Goal: Task Accomplishment & Management: Use online tool/utility

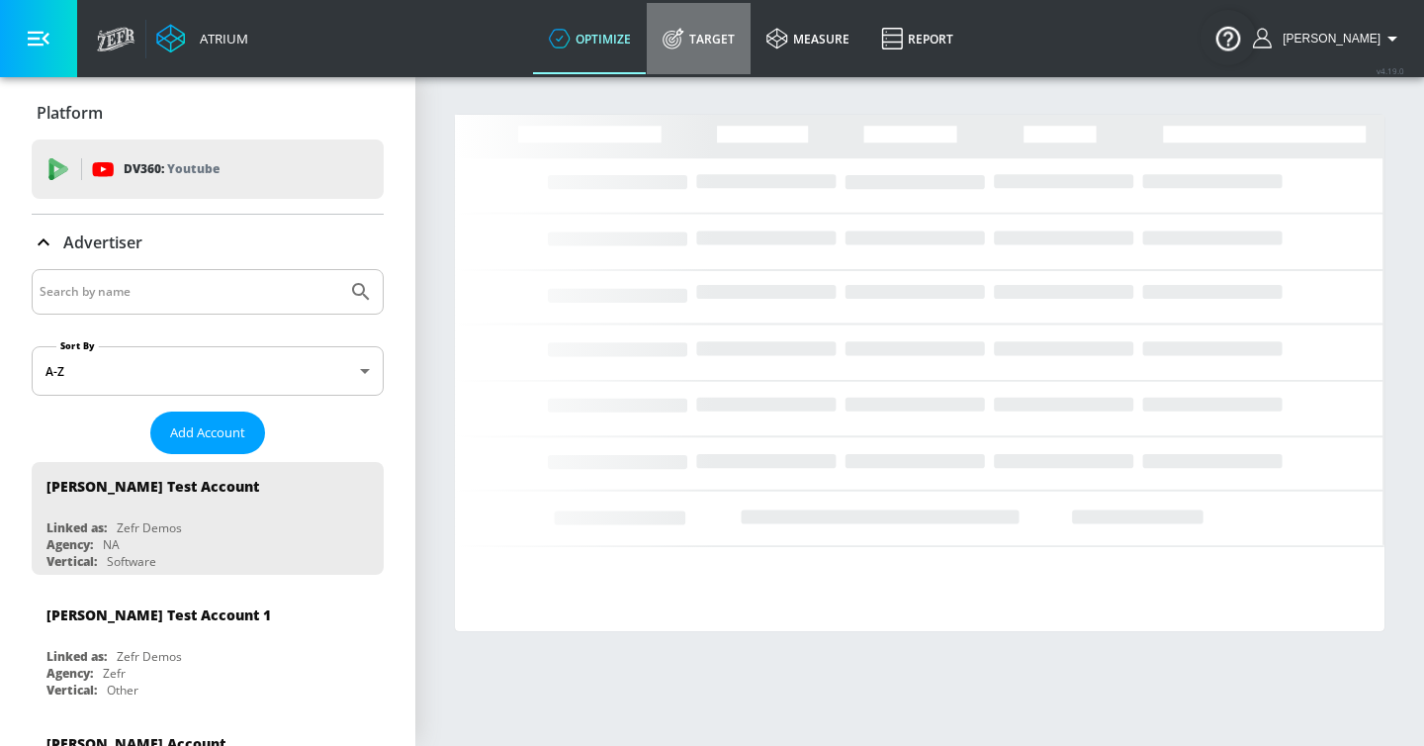
click at [715, 37] on link "Target" at bounding box center [699, 38] width 104 height 71
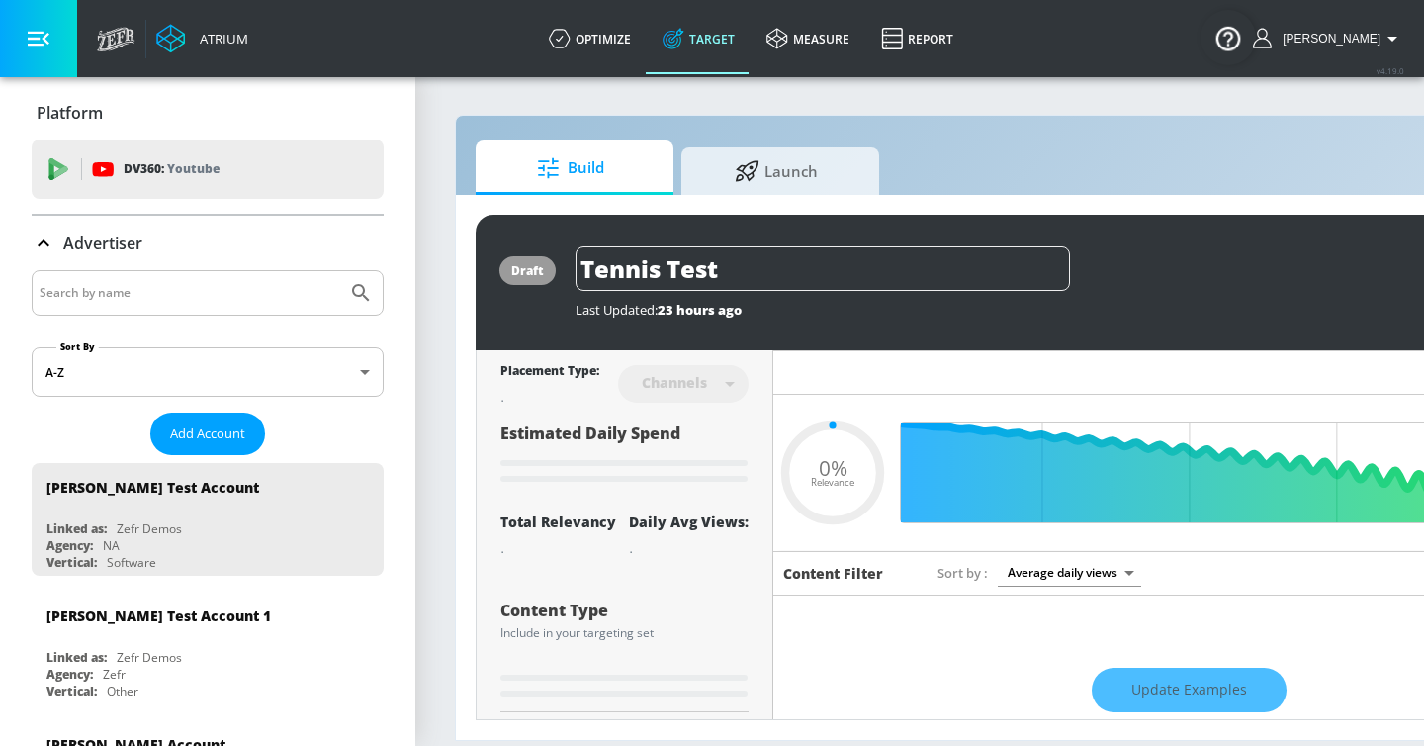
type input "0.22"
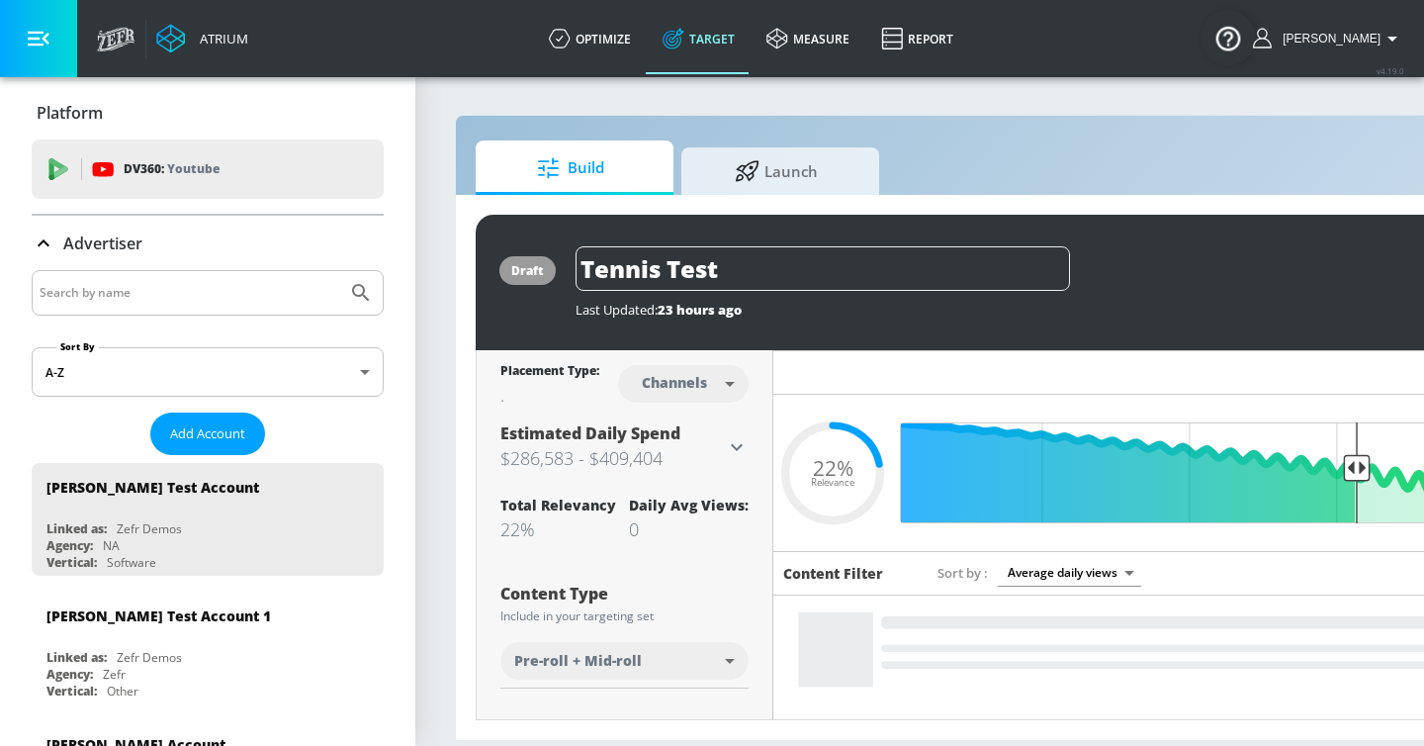
click at [145, 280] on input "Search by name" at bounding box center [190, 293] width 300 height 26
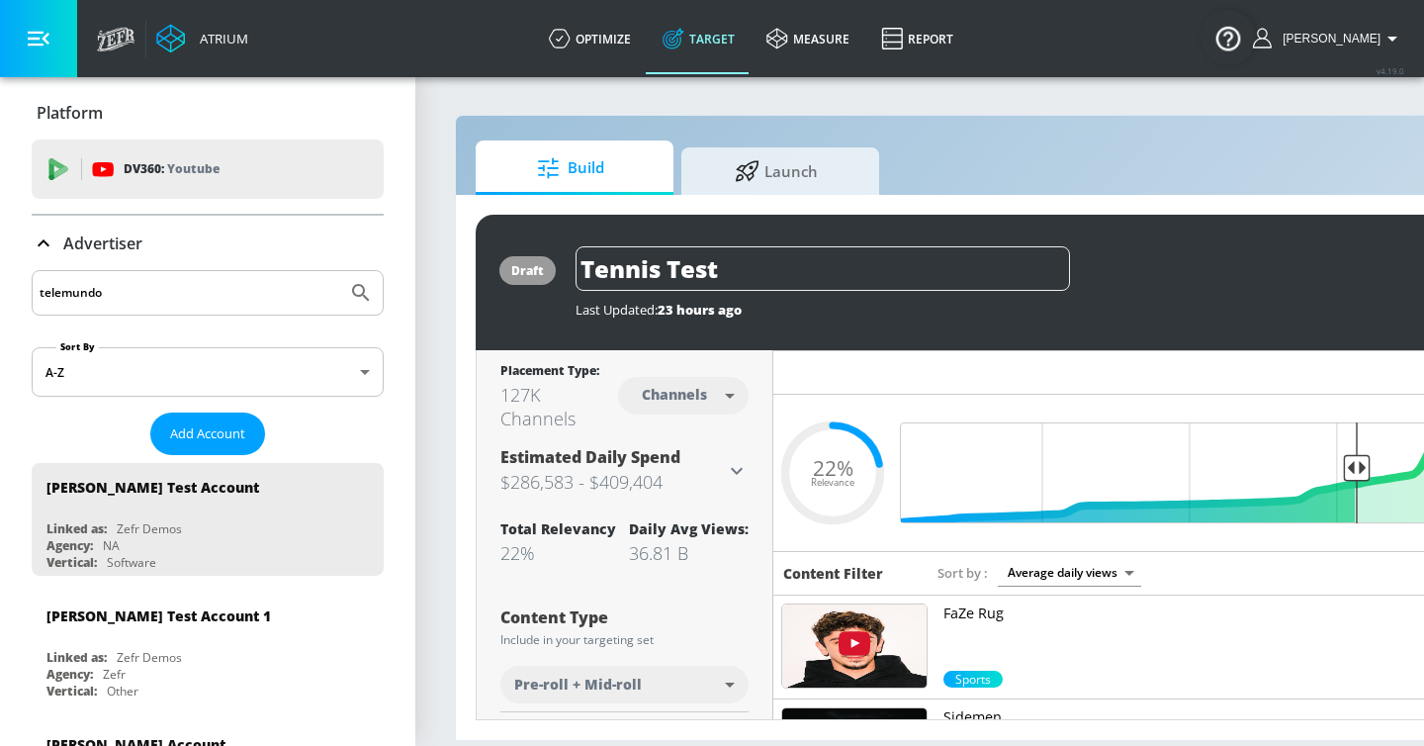
type input "telemundo"
click at [339, 271] on button "Submit Search" at bounding box center [361, 293] width 44 height 44
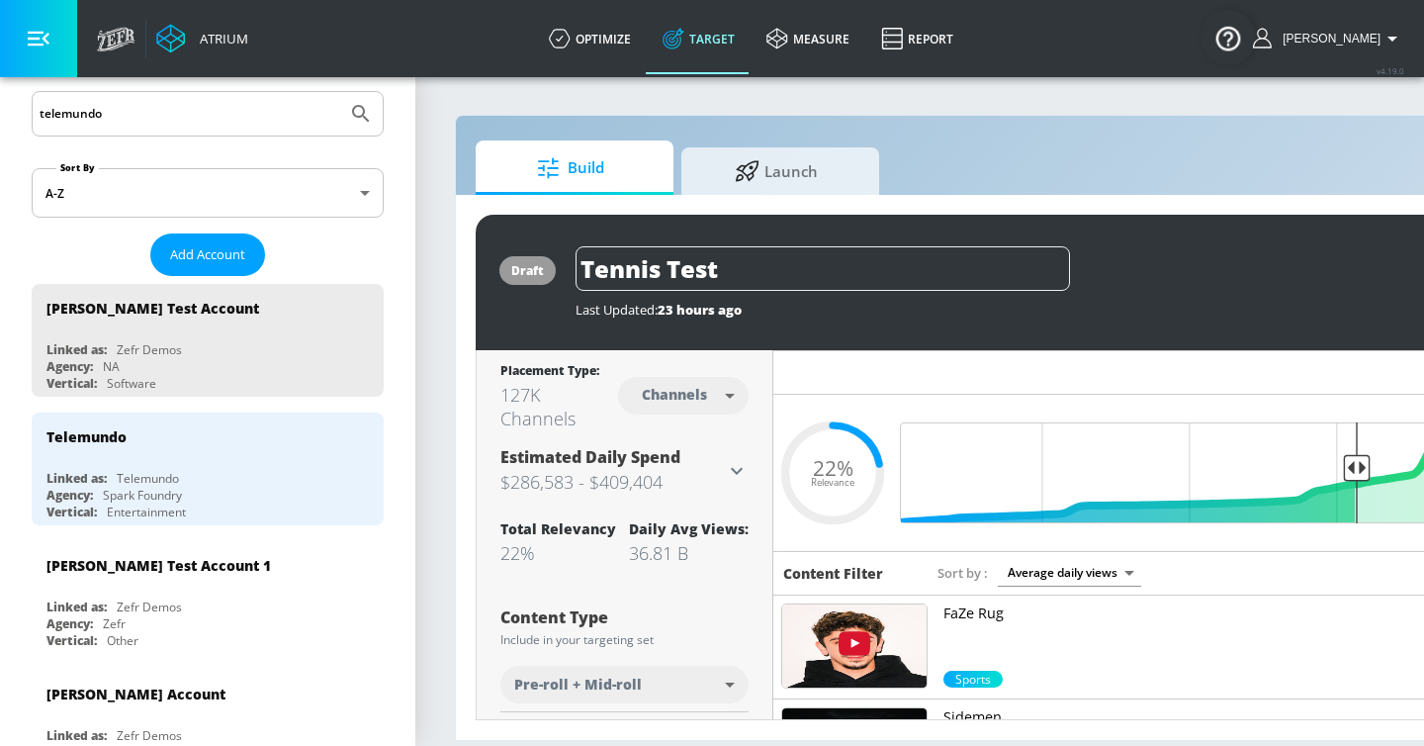
scroll to position [197, 0]
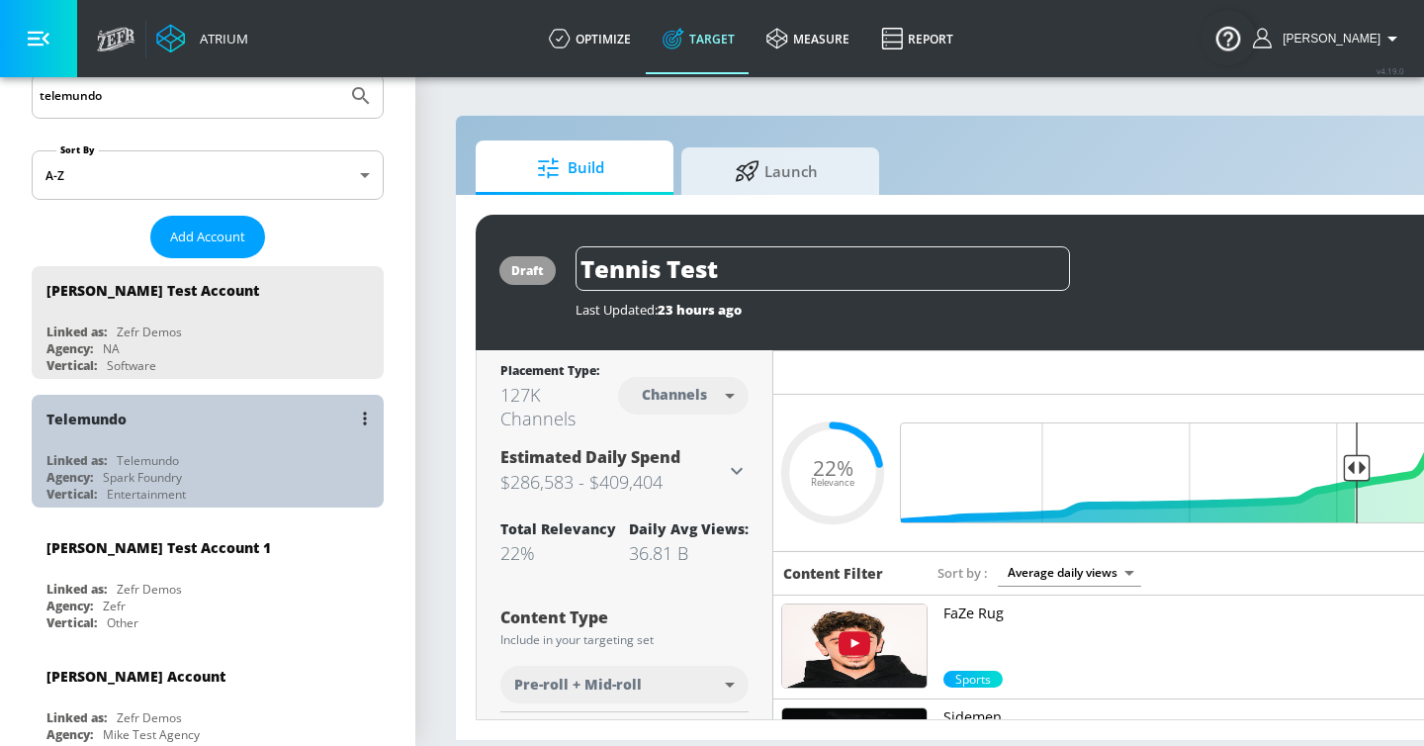
click at [195, 470] on div "Agency: Spark Foundry" at bounding box center [212, 477] width 332 height 17
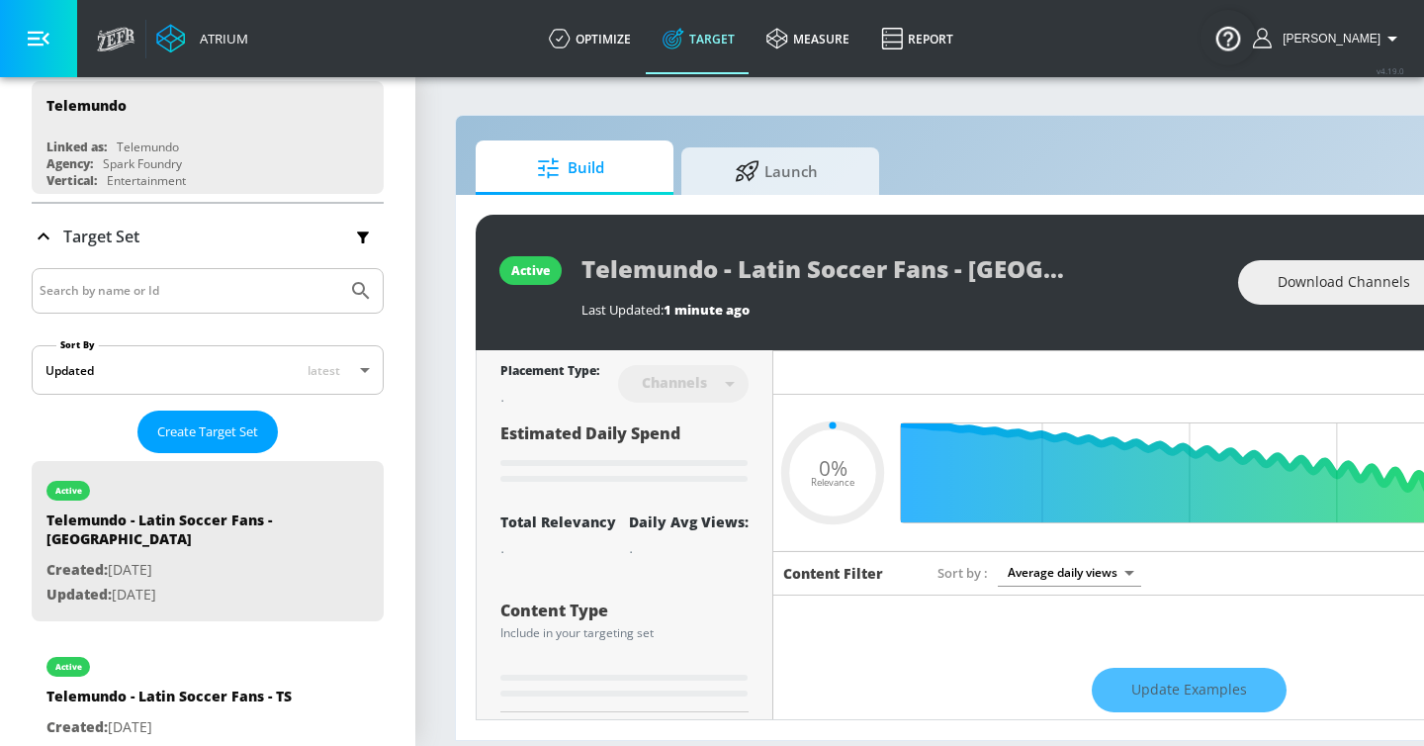
type input "0.05"
click at [729, 144] on span "Launch" at bounding box center [776, 167] width 150 height 47
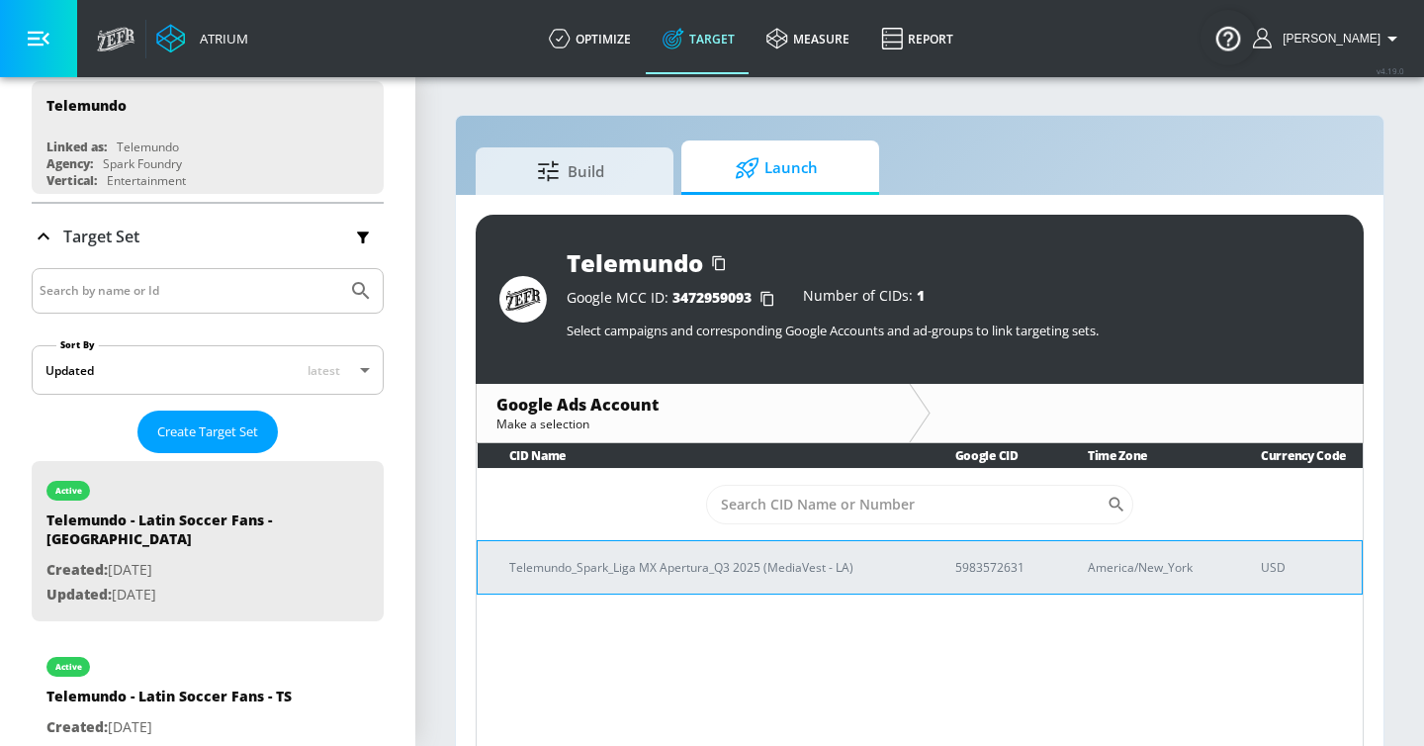
click at [722, 547] on td "Telemundo_Spark_Liga MX Apertura_Q3 2025 (MediaVest - LA)" at bounding box center [701, 566] width 446 height 53
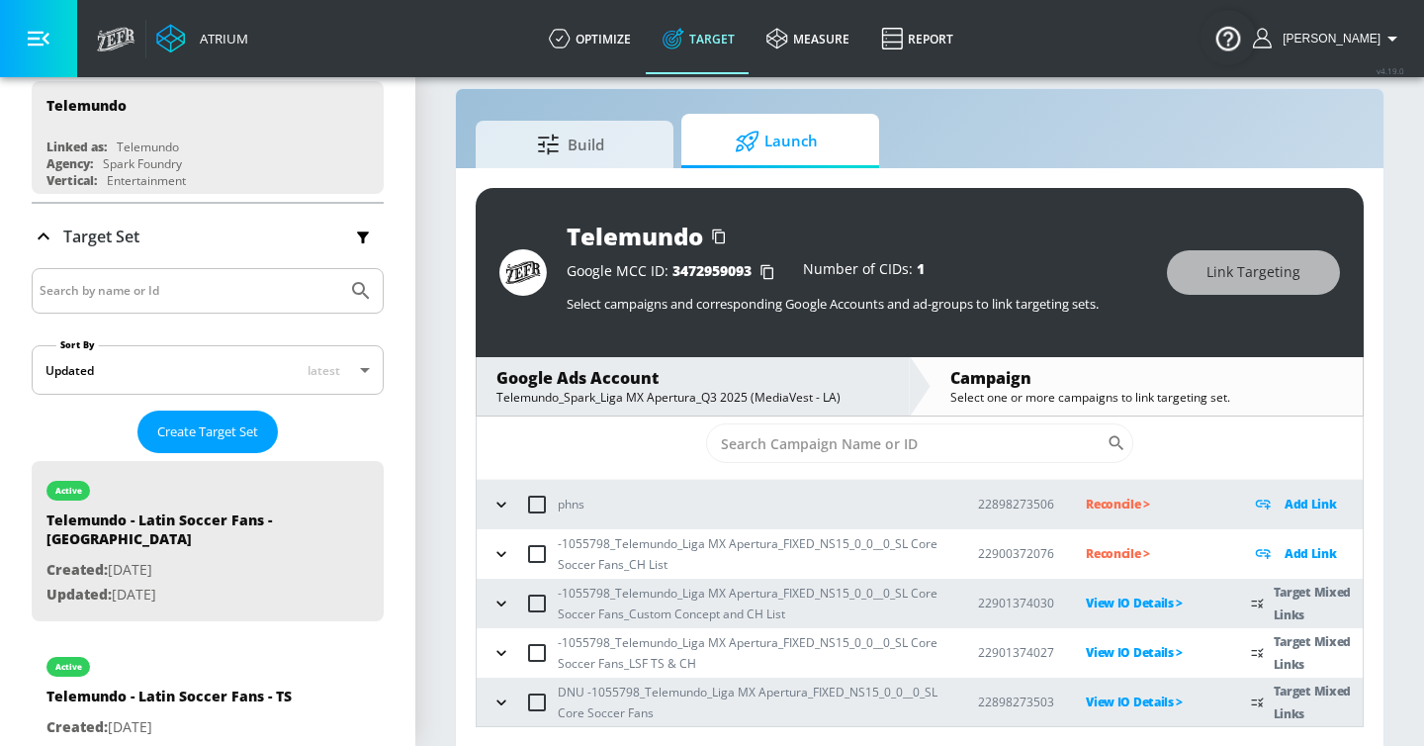
scroll to position [29, 0]
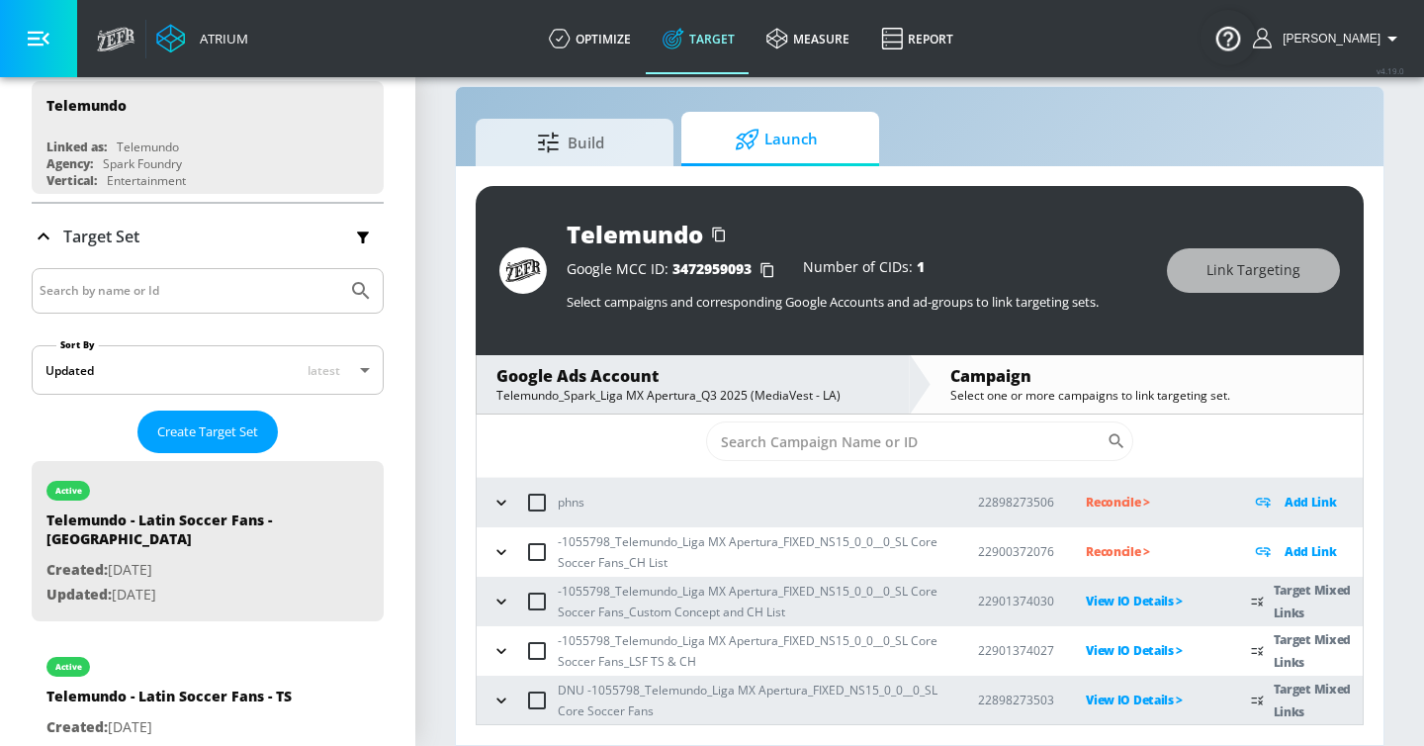
click at [517, 605] on input "checkbox" at bounding box center [537, 602] width 42 height 42
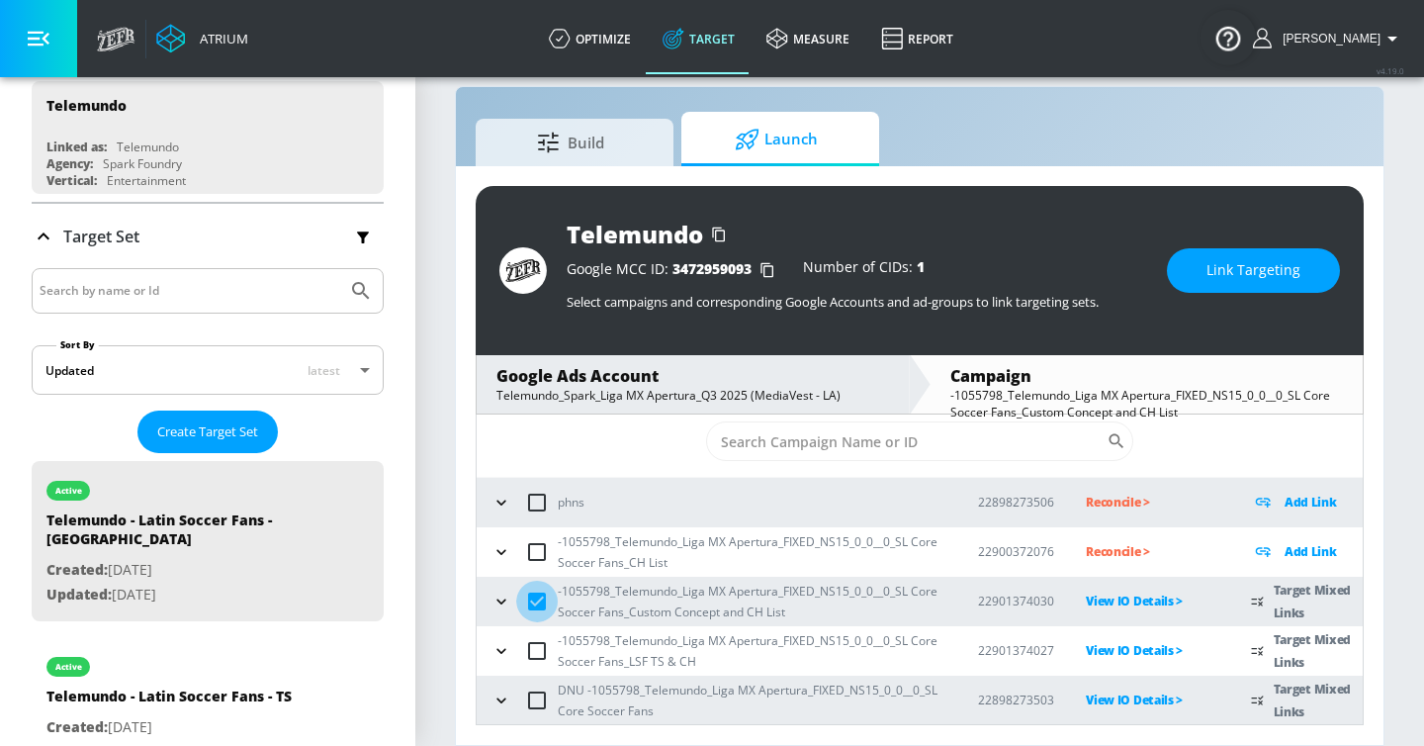
click at [519, 597] on input "checkbox" at bounding box center [537, 602] width 42 height 42
checkbox input "false"
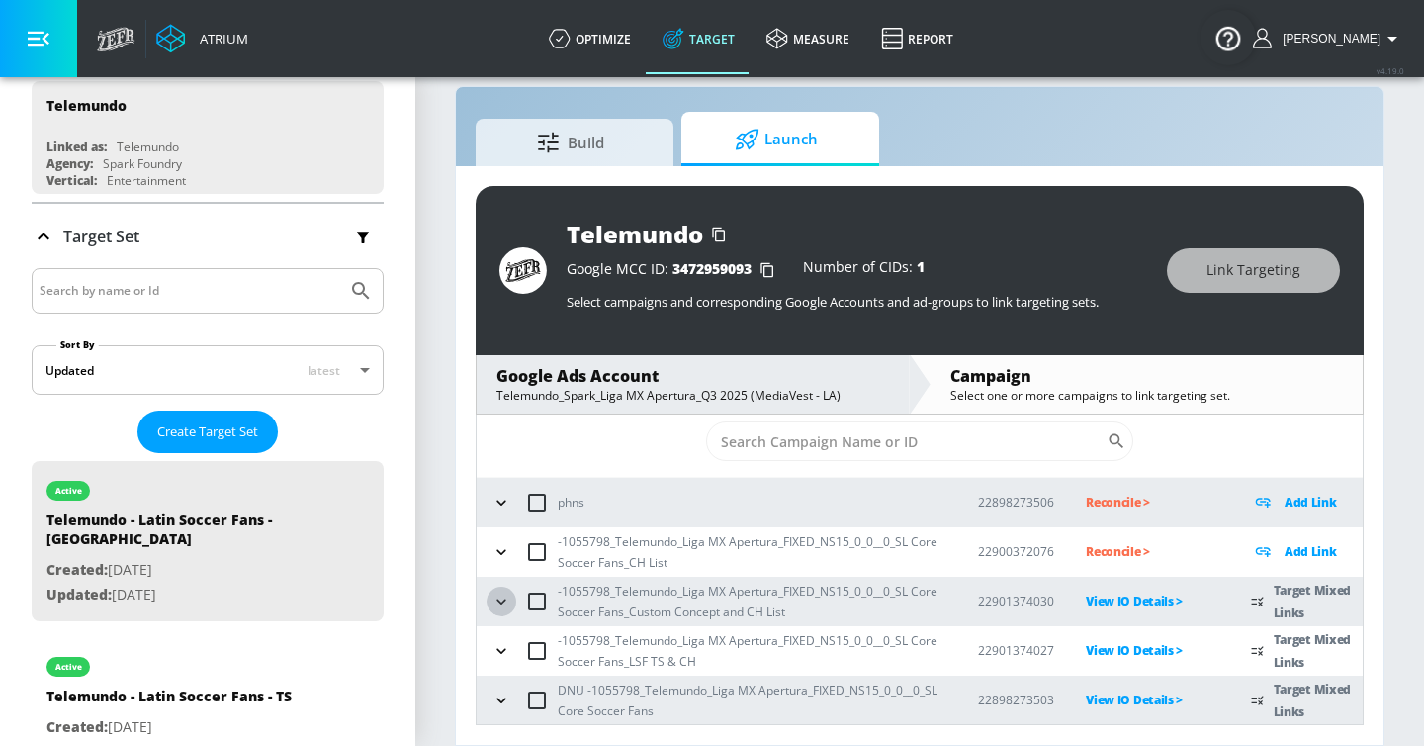
click at [511, 597] on button "button" at bounding box center [502, 601] width 30 height 30
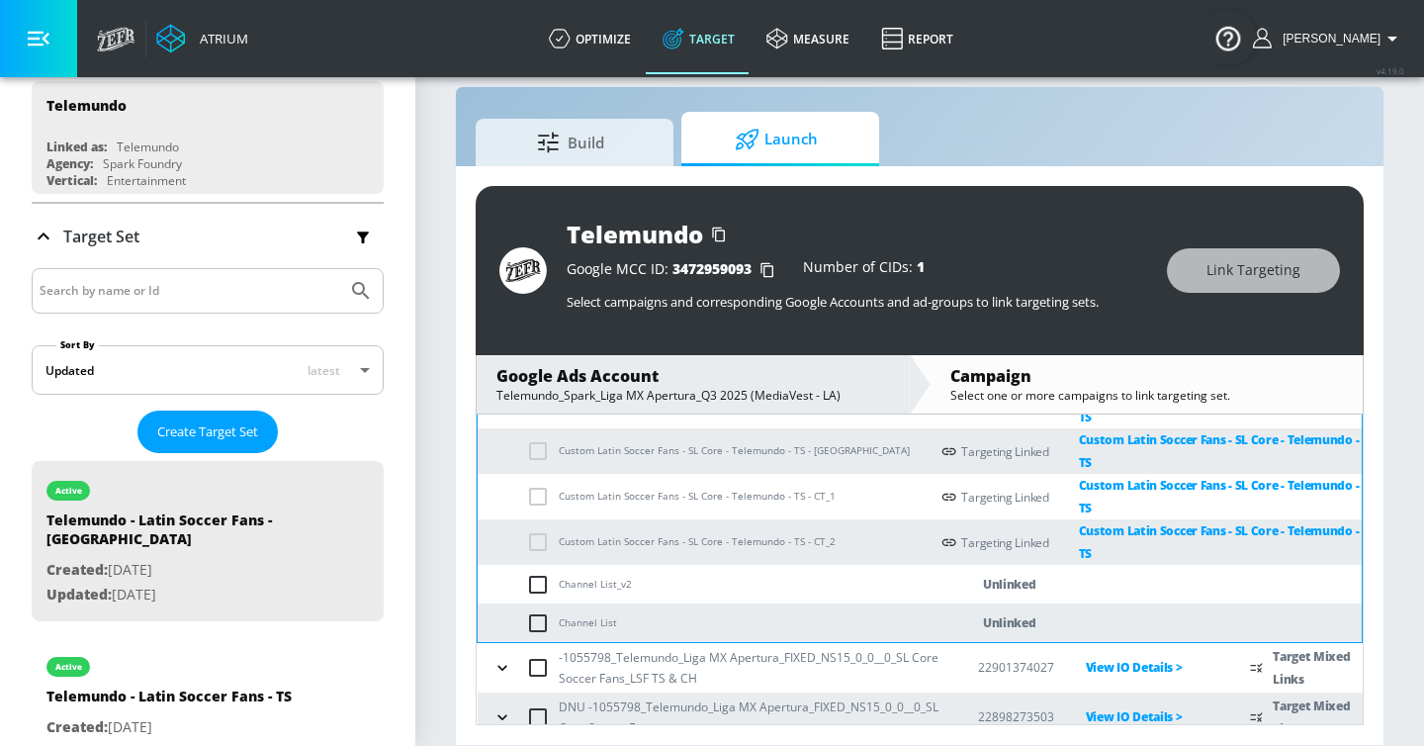
scroll to position [368, 0]
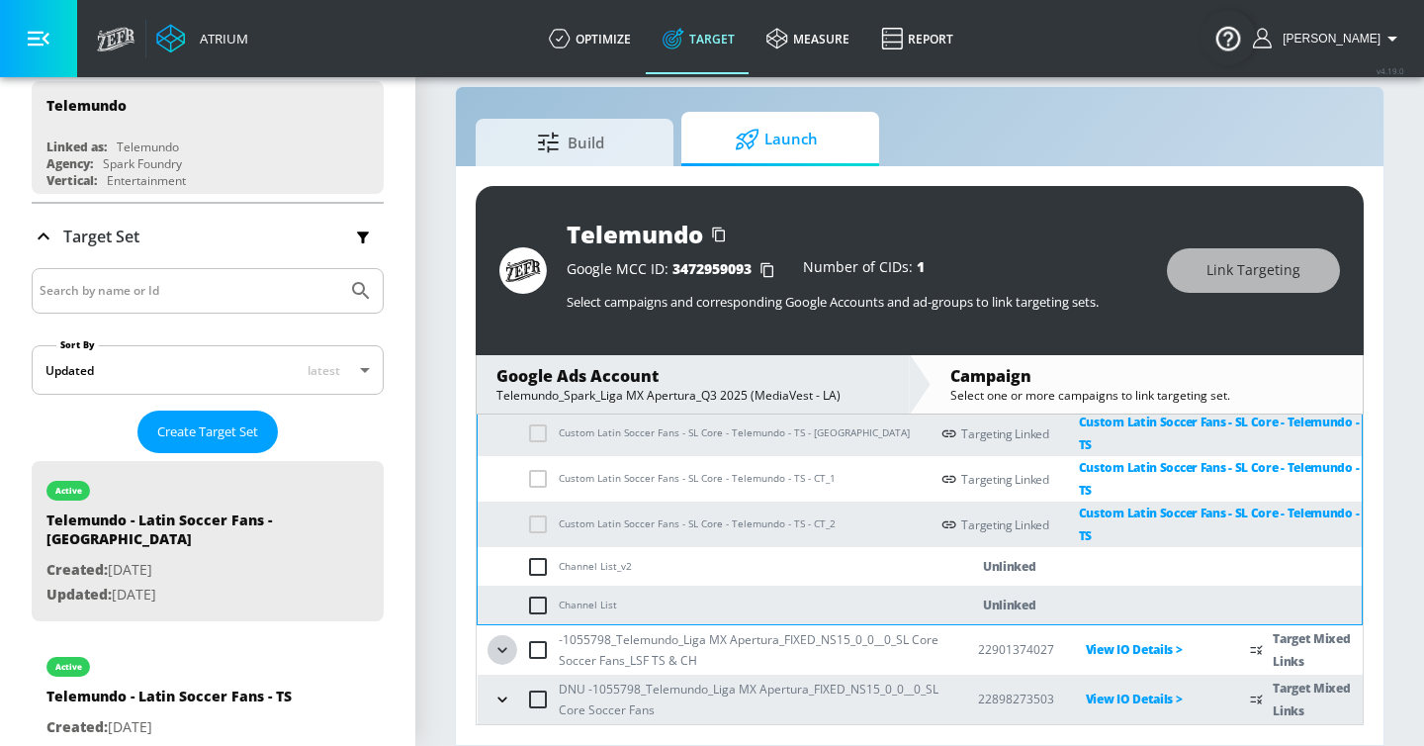
click at [497, 654] on icon "button" at bounding box center [503, 650] width 20 height 20
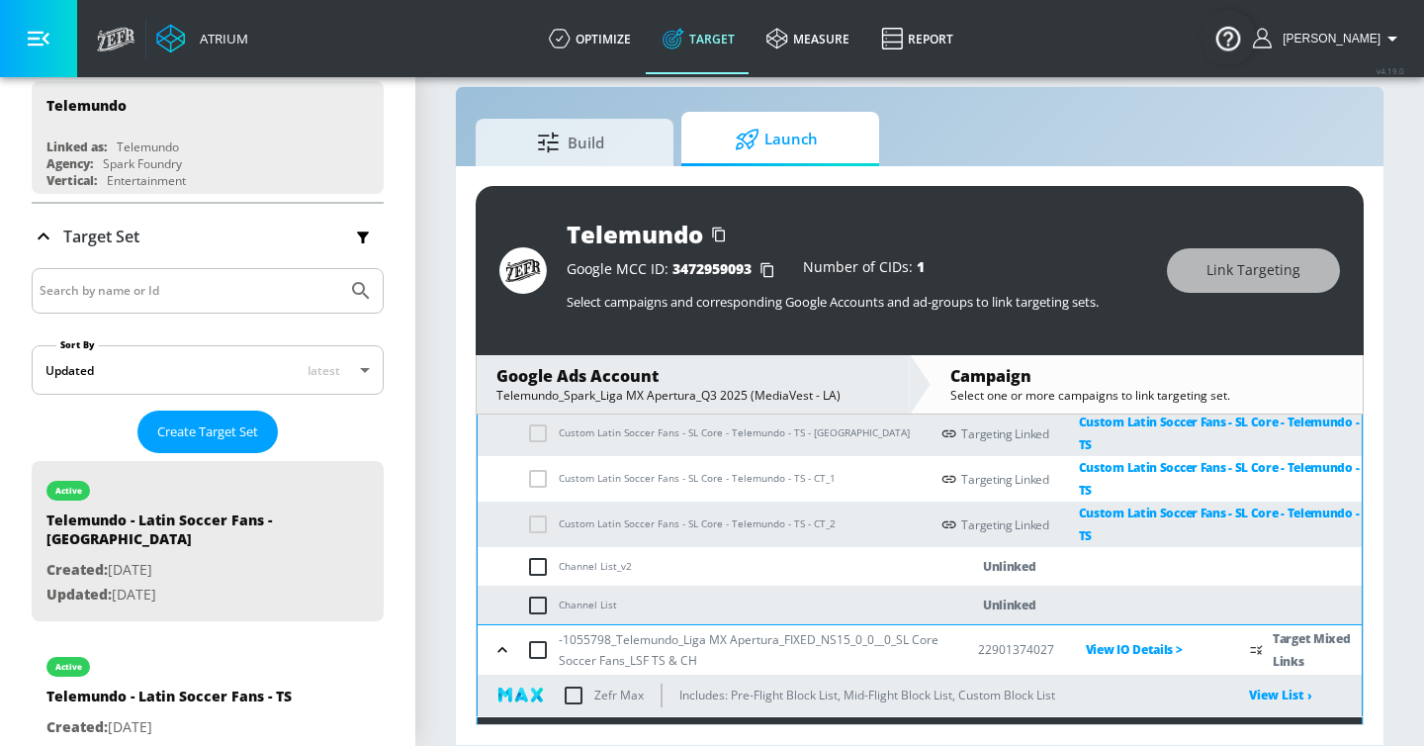
scroll to position [628, 0]
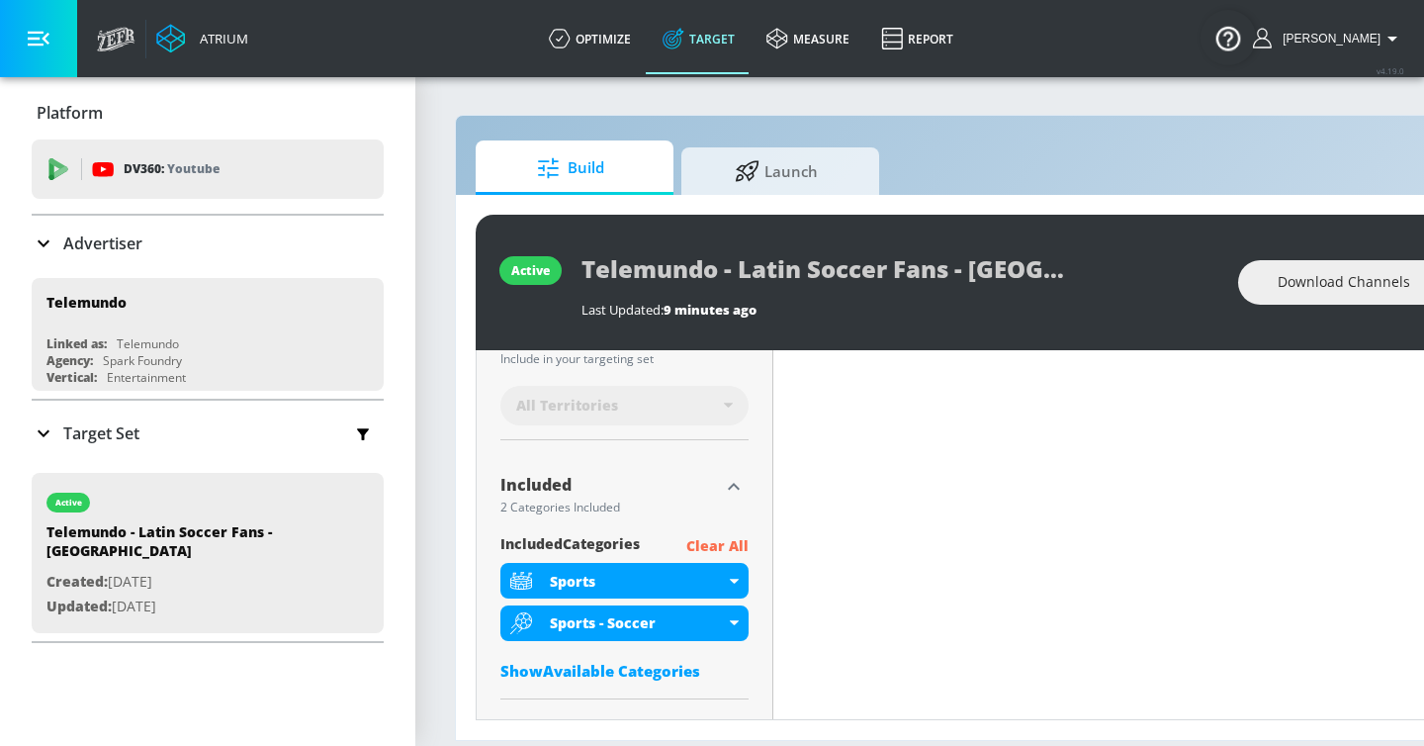
scroll to position [645, 0]
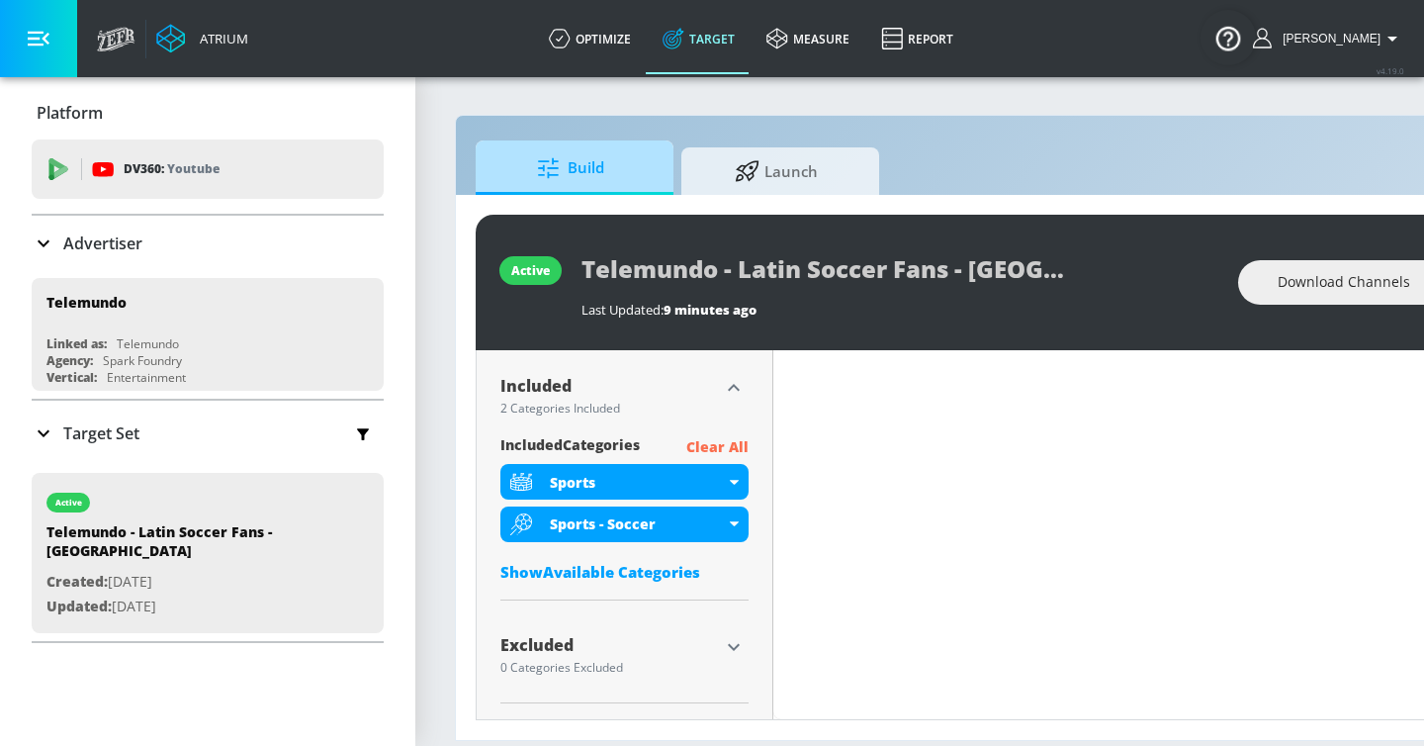
click at [630, 152] on span "Build" at bounding box center [571, 167] width 150 height 47
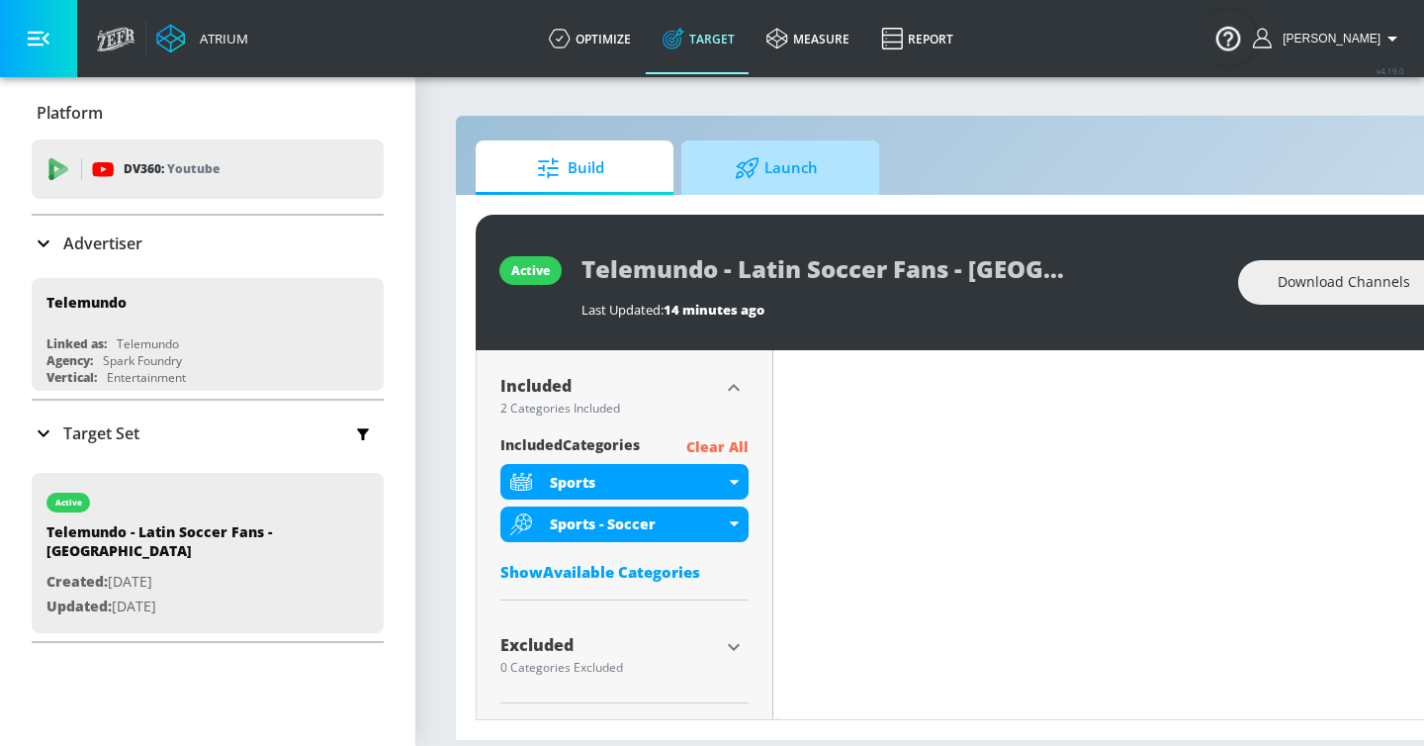
click at [707, 176] on span "Launch" at bounding box center [776, 167] width 150 height 47
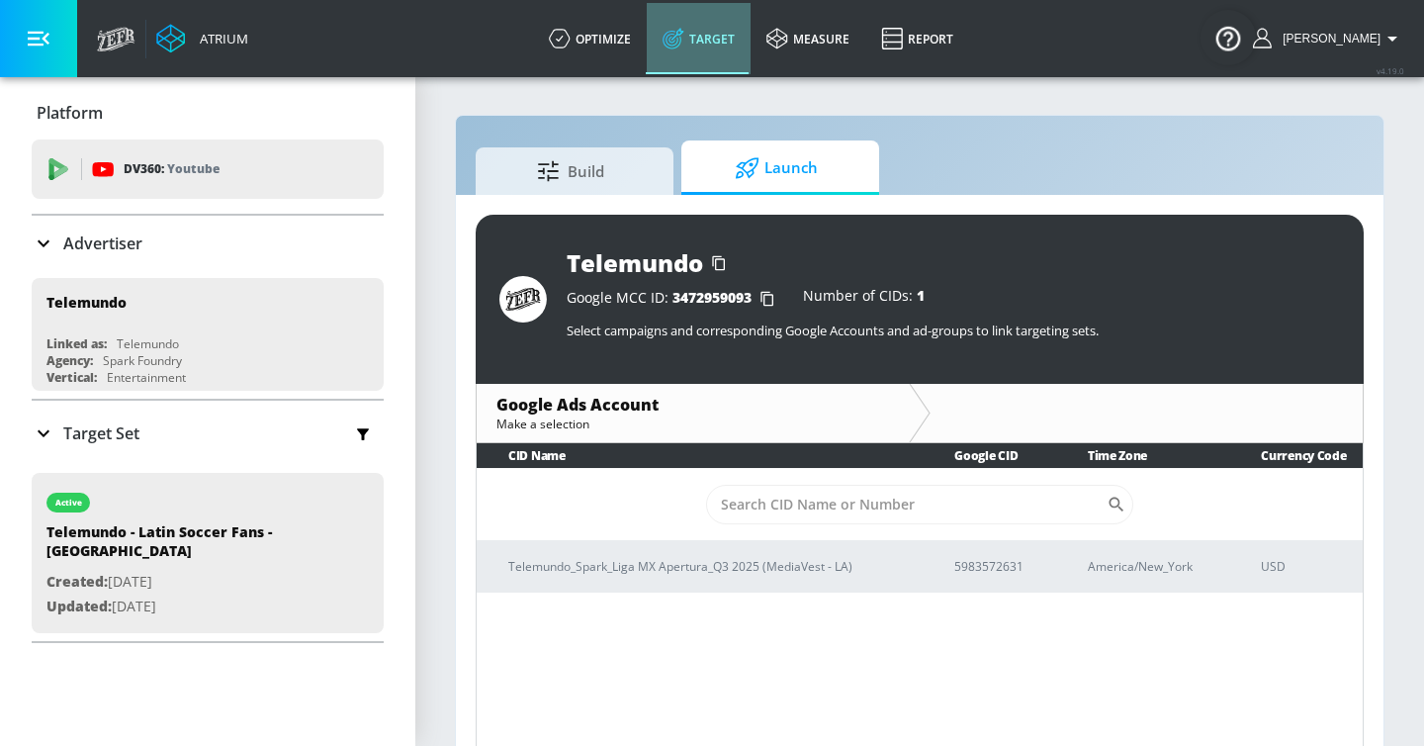
click at [732, 37] on link "Target" at bounding box center [699, 38] width 104 height 71
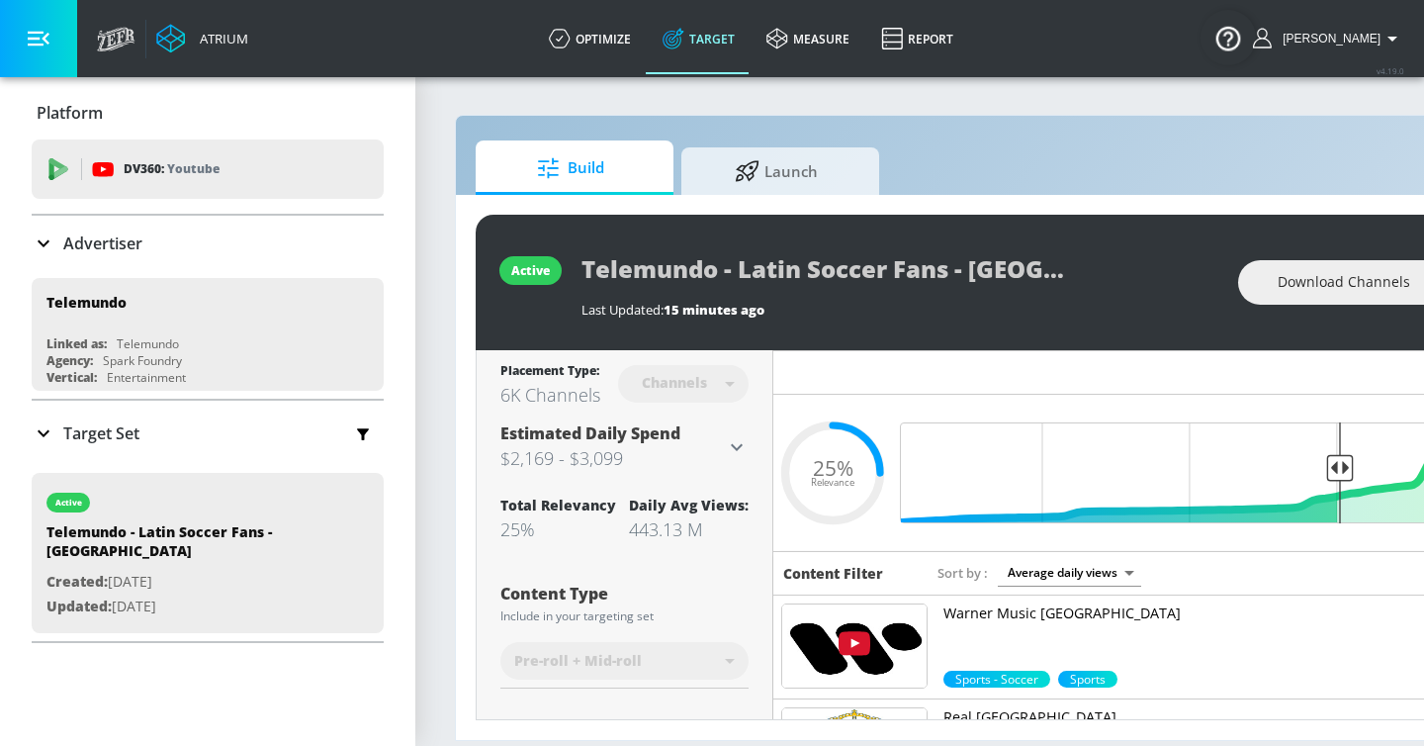
click at [618, 156] on span "Build" at bounding box center [571, 167] width 150 height 47
click at [714, 177] on span "Launch" at bounding box center [776, 167] width 150 height 47
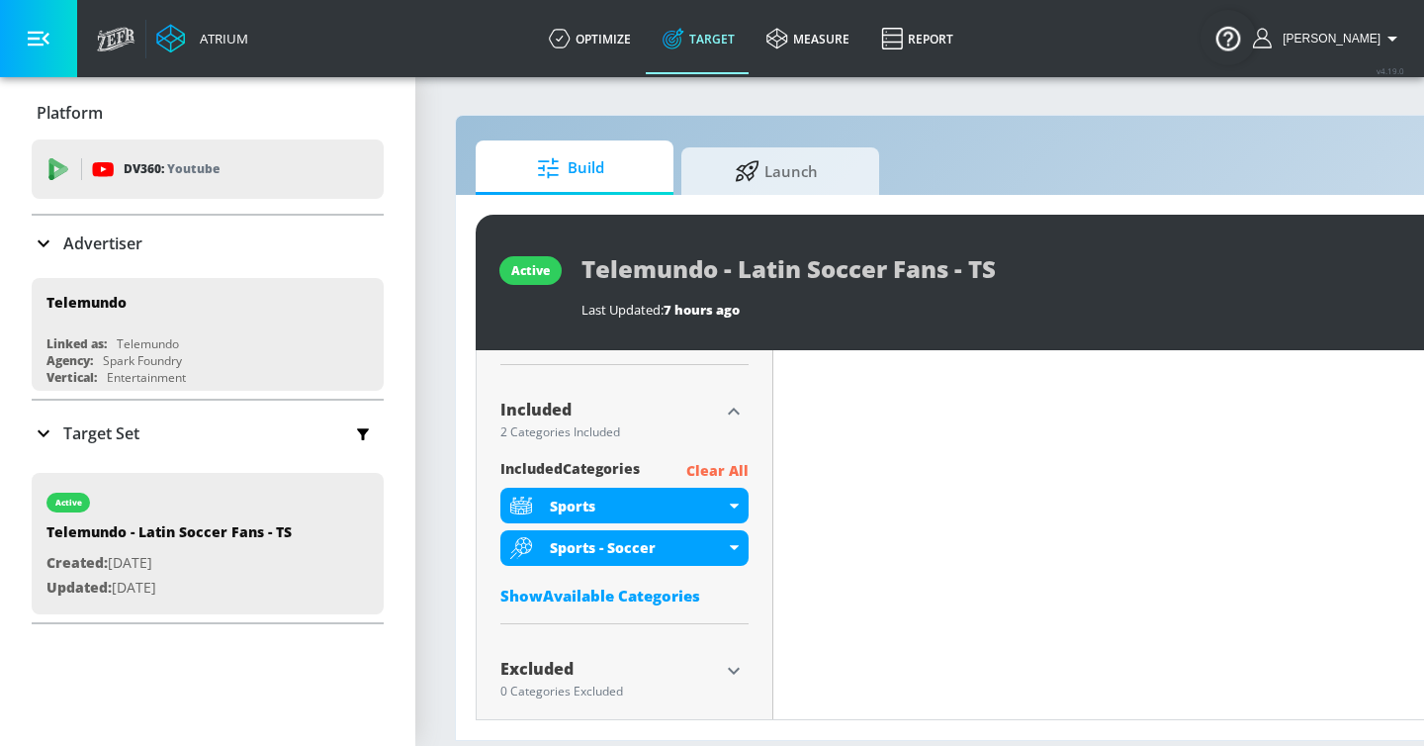
scroll to position [645, 0]
